Goal: Task Accomplishment & Management: Manage account settings

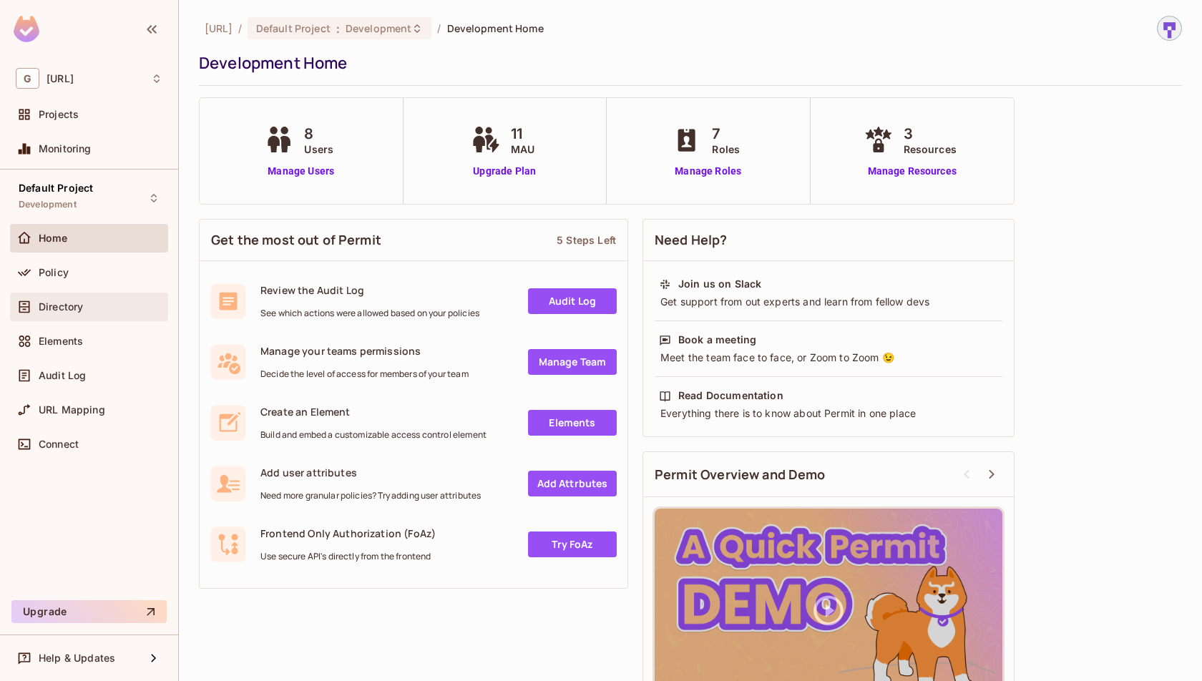
click at [102, 305] on div "Directory" at bounding box center [101, 306] width 124 height 11
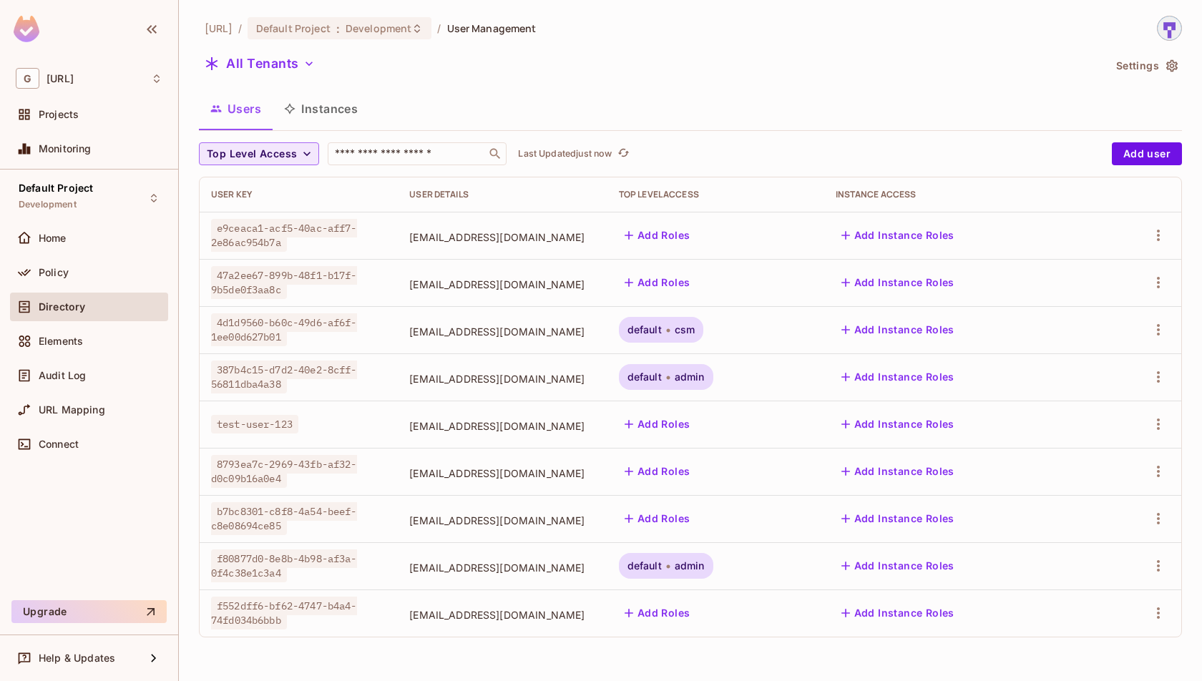
click at [285, 157] on span "Top Level Access" at bounding box center [252, 154] width 90 height 18
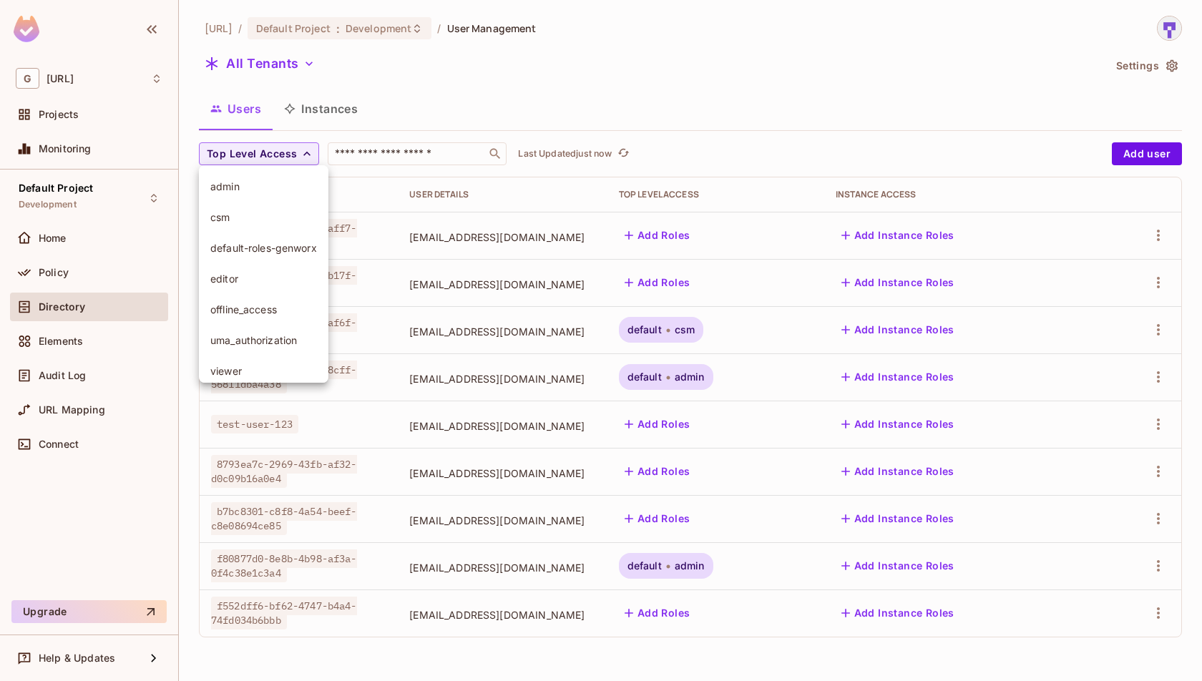
click at [260, 192] on span "admin" at bounding box center [263, 187] width 107 height 14
